Goal: Browse casually

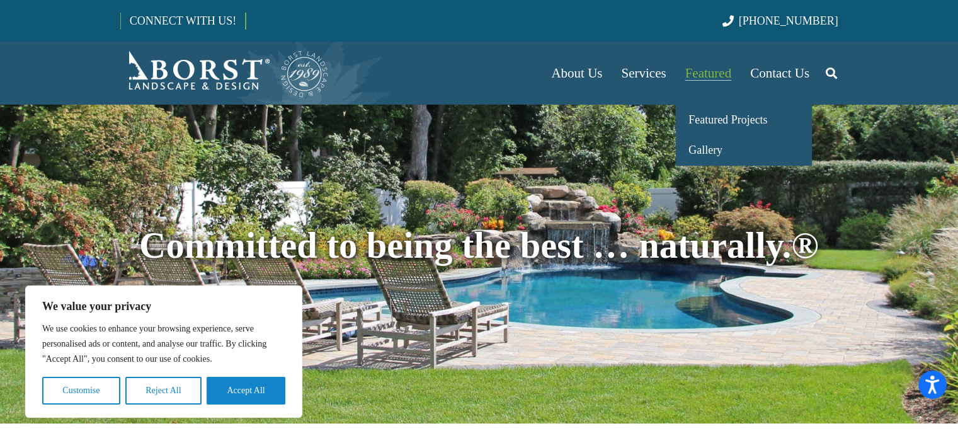
click at [688, 74] on span "Featured" at bounding box center [709, 73] width 46 height 15
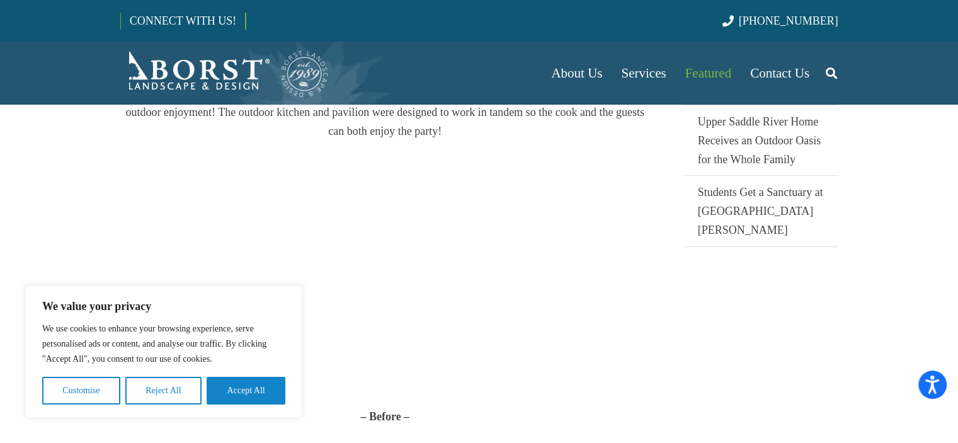
scroll to position [377, 0]
click at [144, 389] on button "Reject All" at bounding box center [163, 391] width 76 height 28
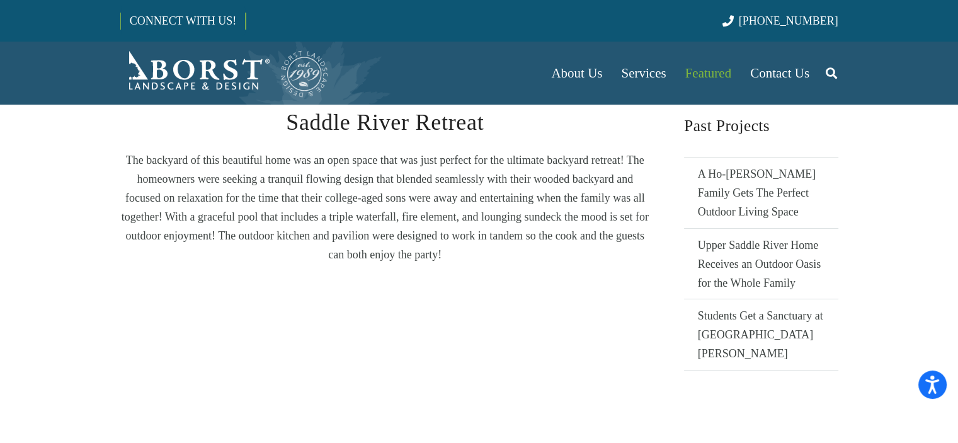
scroll to position [252, 0]
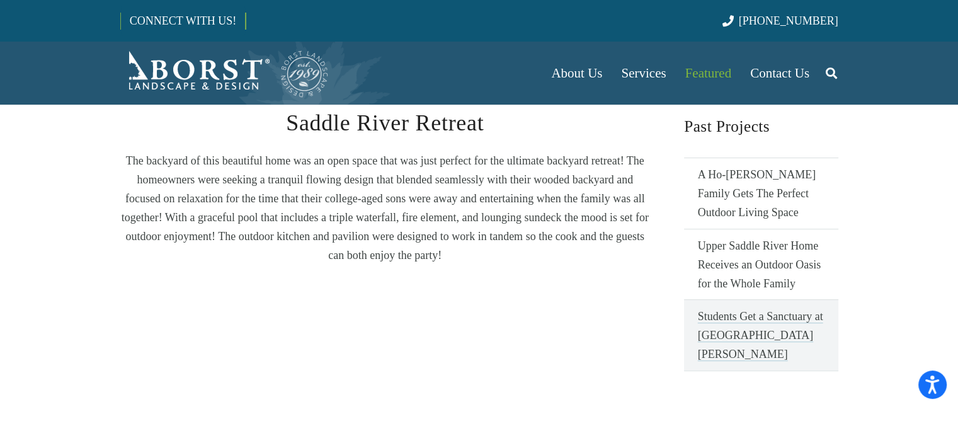
click at [764, 327] on link "Students Get a Sanctuary at Union City High School" at bounding box center [761, 334] width 154 height 71
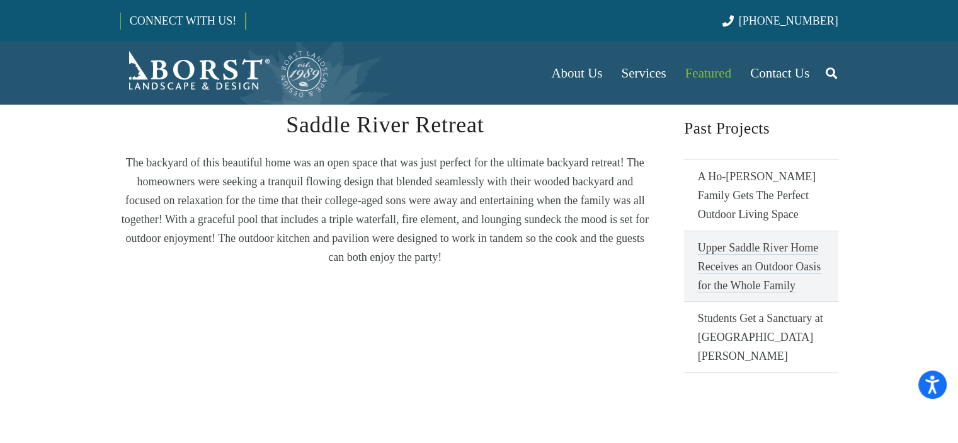
scroll to position [251, 0]
click at [760, 255] on link "Upper Saddle River Home Receives an Outdoor Oasis for the Whole Family" at bounding box center [761, 264] width 154 height 71
